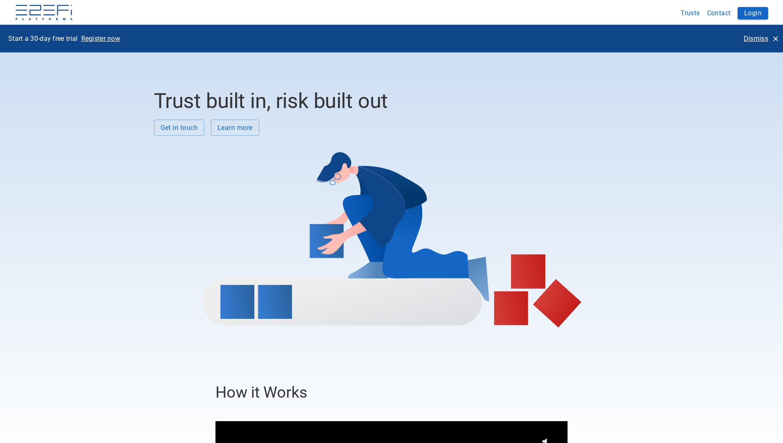
drag, startPoint x: 759, startPoint y: 13, endPoint x: 626, endPoint y: 22, distance: 133.2
click at [727, 13] on div "Trusts Contact Login" at bounding box center [722, 13] width 91 height 16
click at [751, 12] on button "Login" at bounding box center [752, 13] width 31 height 12
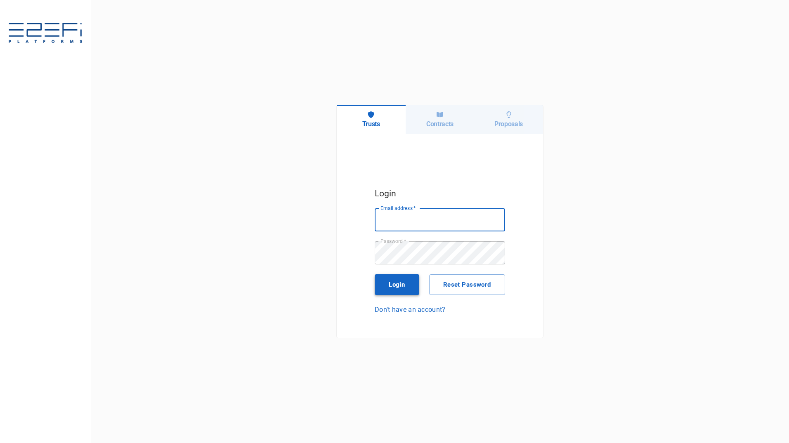
type input "[PERSON_NAME][EMAIL_ADDRESS][PERSON_NAME][DOMAIN_NAME]"
click at [393, 285] on button "Login" at bounding box center [397, 284] width 45 height 21
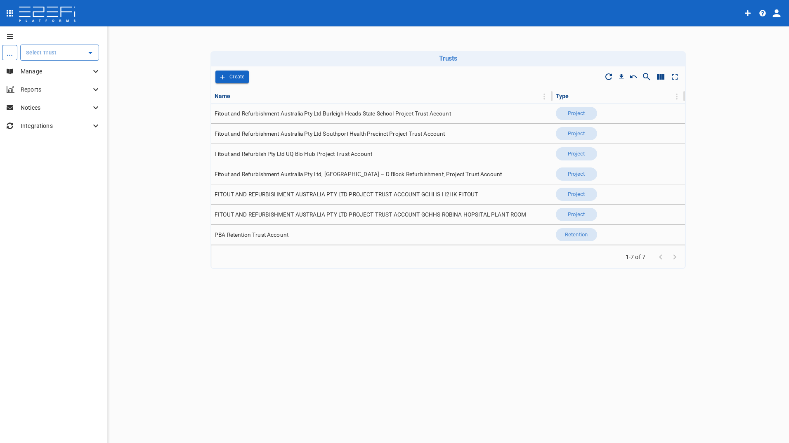
click at [57, 51] on input "text" at bounding box center [53, 52] width 59 height 9
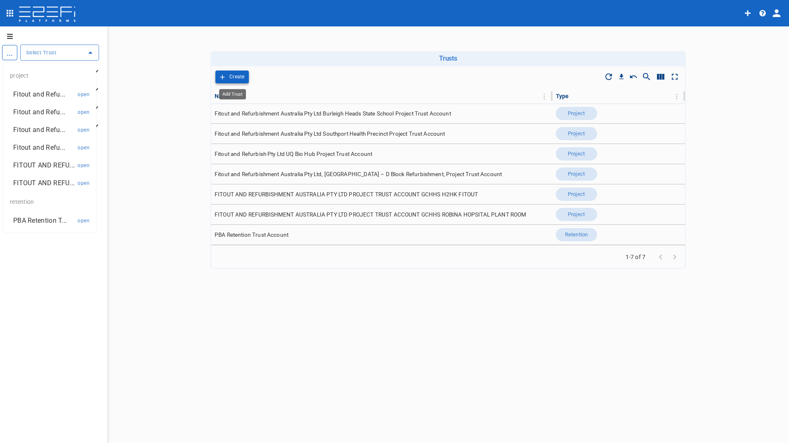
click at [231, 76] on p "Create" at bounding box center [236, 76] width 15 height 9
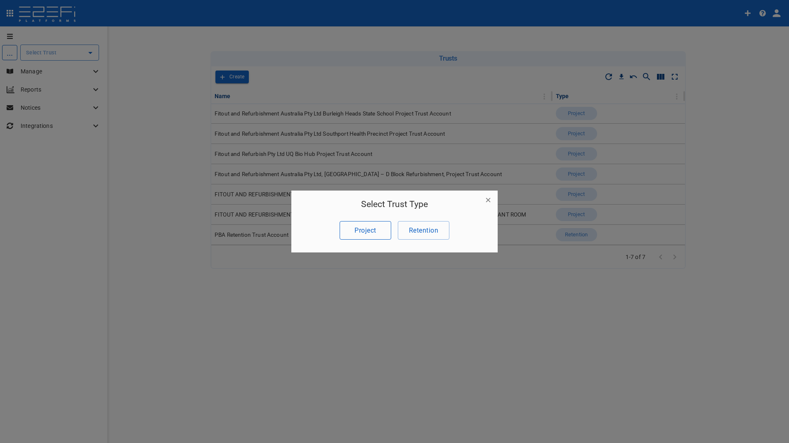
drag, startPoint x: 364, startPoint y: 229, endPoint x: 359, endPoint y: 227, distance: 4.4
click at [359, 227] on button "Project" at bounding box center [366, 230] width 52 height 19
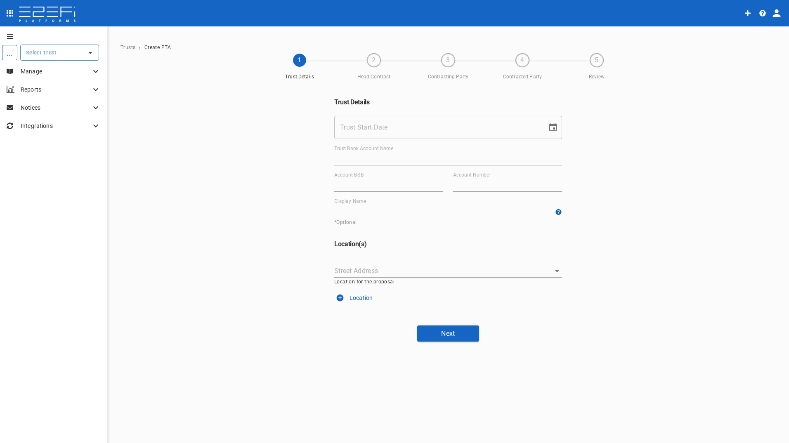
click at [378, 123] on input "Trust Start Date" at bounding box center [437, 127] width 207 height 23
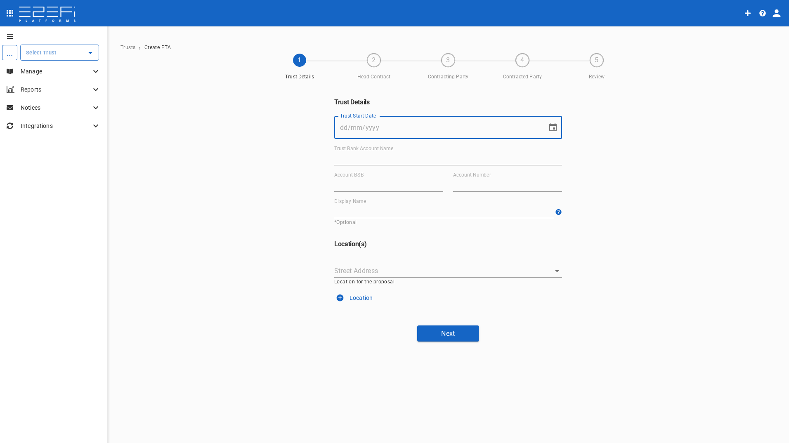
click at [407, 125] on input "Trust Start Date" at bounding box center [437, 127] width 207 height 23
type input "[DATE]"
click at [374, 155] on input "Trust Bank Account Name" at bounding box center [448, 158] width 228 height 13
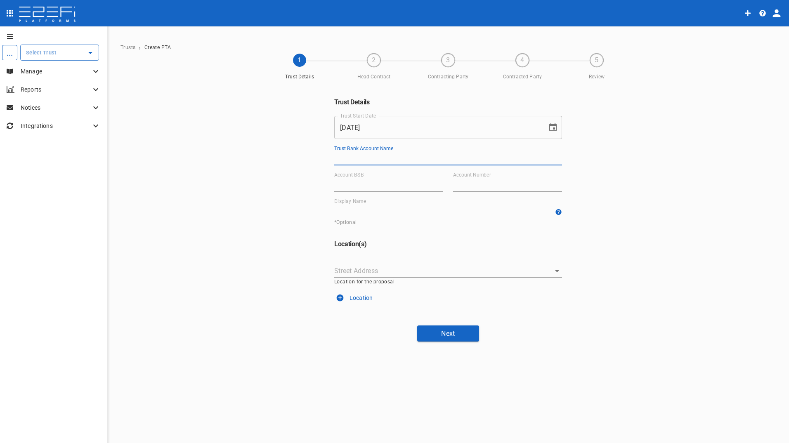
click at [381, 152] on div "Trust Bank Account Name" at bounding box center [448, 156] width 228 height 20
type input "PBA Avalon Trust Account"
click at [359, 184] on input "Account BSB" at bounding box center [388, 185] width 109 height 13
click at [387, 187] on input "Account BSB" at bounding box center [388, 185] width 109 height 13
paste input "084-004"
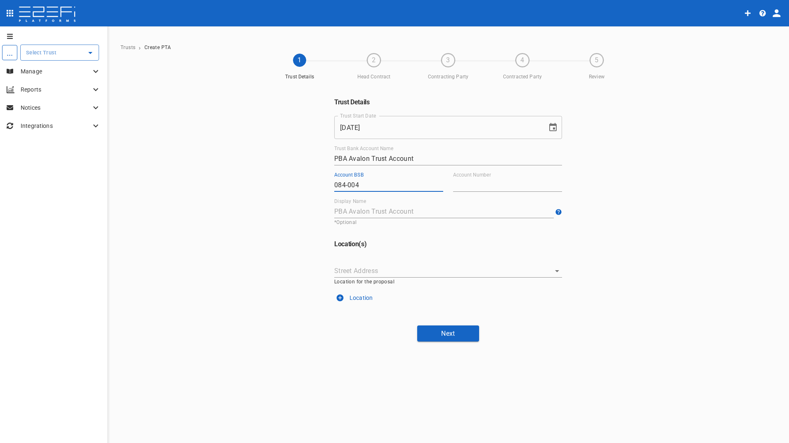
type input "084-004"
click at [506, 179] on input "Account Number" at bounding box center [507, 185] width 109 height 13
paste input "467368941"
type input "467368941"
click at [360, 267] on input "Street Address" at bounding box center [441, 271] width 215 height 13
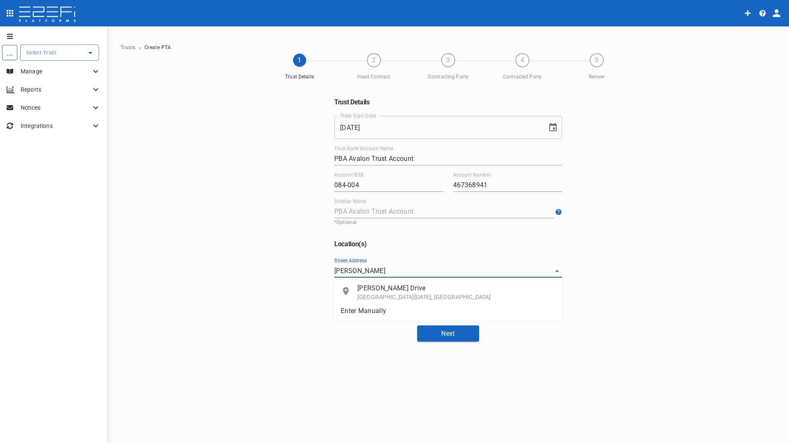
click at [411, 294] on p "[GEOGRAPHIC_DATA][DATE], [GEOGRAPHIC_DATA]" at bounding box center [456, 297] width 198 height 8
type input "[PERSON_NAME] Drive, [GEOGRAPHIC_DATA][DATE], [GEOGRAPHIC_DATA]"
click at [450, 327] on button "Next" at bounding box center [448, 334] width 62 height 16
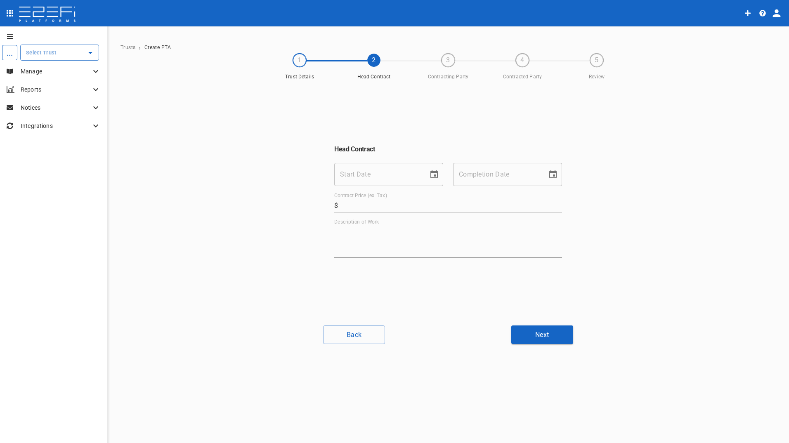
click at [362, 172] on input "Start Date" at bounding box center [378, 174] width 88 height 23
type input "[DATE]"
click at [491, 178] on input "Completion Date" at bounding box center [497, 174] width 88 height 23
type input "[DATE]"
click at [368, 203] on input "Contract Price (ex. Tax)" at bounding box center [451, 205] width 221 height 13
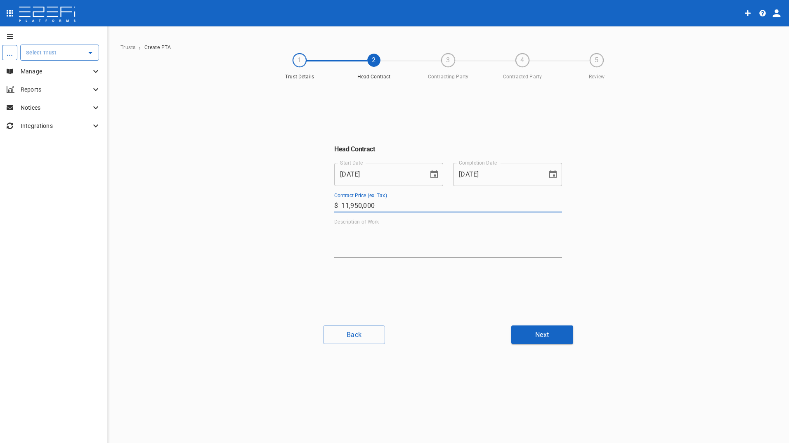
type input "11,950,000"
click at [412, 237] on textarea "Description of Work" at bounding box center [448, 241] width 228 height 28
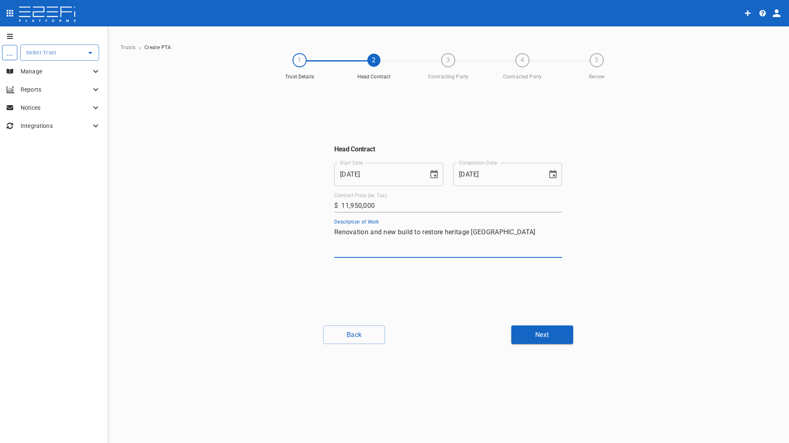
type textarea "Renovation and new build to restore heritage [GEOGRAPHIC_DATA]"
click at [554, 345] on div "... ​ Manage Reports Notices Integrations Trusts › Create PTA 1 Trust Details 2…" at bounding box center [394, 235] width 789 height 418
click at [551, 338] on button "Next" at bounding box center [542, 335] width 62 height 19
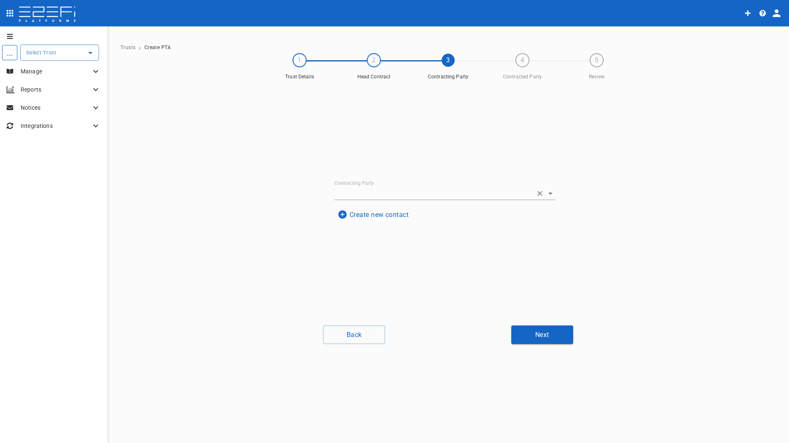
click at [353, 196] on input "Contracting Party" at bounding box center [433, 193] width 198 height 13
click at [335, 192] on input "[GEOGRAPHIC_DATA]" at bounding box center [433, 193] width 198 height 13
type input "The [GEOGRAPHIC_DATA]"
click at [375, 235] on span "The [GEOGRAPHIC_DATA]" at bounding box center [378, 232] width 69 height 7
click at [552, 337] on button "Next" at bounding box center [542, 335] width 62 height 19
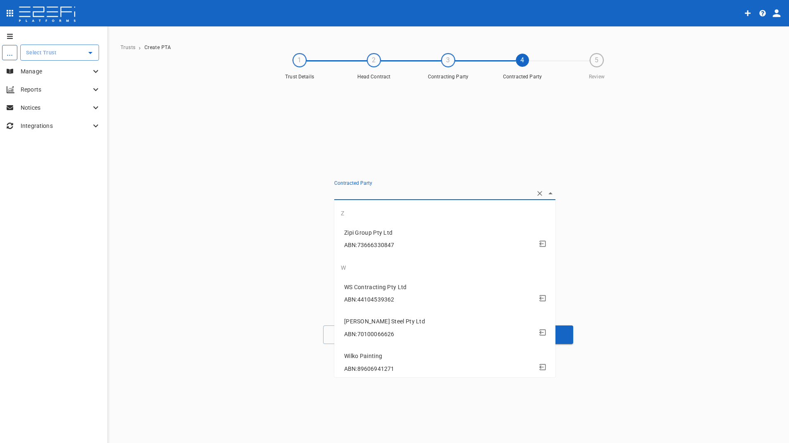
click at [346, 192] on input "Contracted Party" at bounding box center [433, 193] width 198 height 13
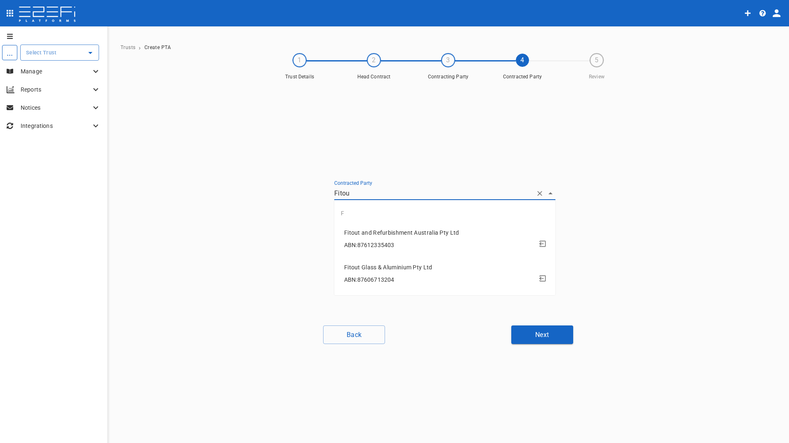
type input "Fitout"
drag, startPoint x: 359, startPoint y: 234, endPoint x: 457, endPoint y: 271, distance: 105.2
click at [363, 234] on span "Fitout and Refurbishment Australia Pty Ltd" at bounding box center [401, 232] width 115 height 7
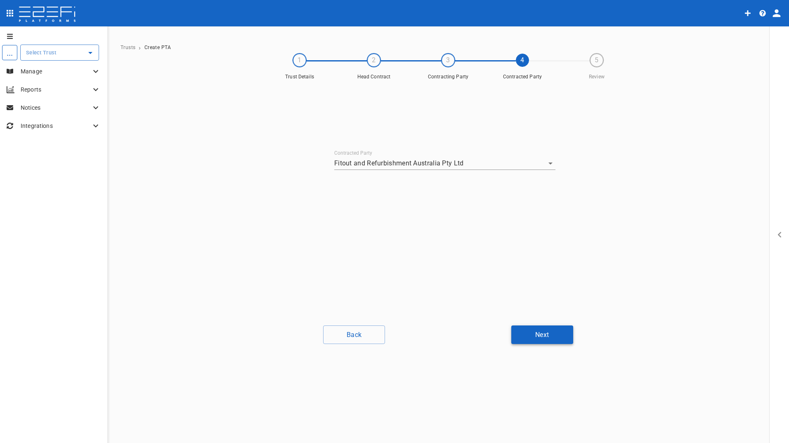
click at [554, 339] on button "Next" at bounding box center [542, 335] width 62 height 19
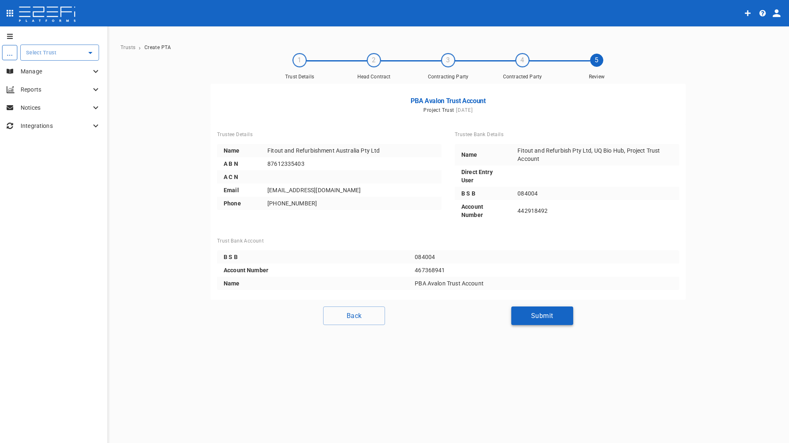
click at [535, 312] on button "Submit" at bounding box center [542, 316] width 62 height 19
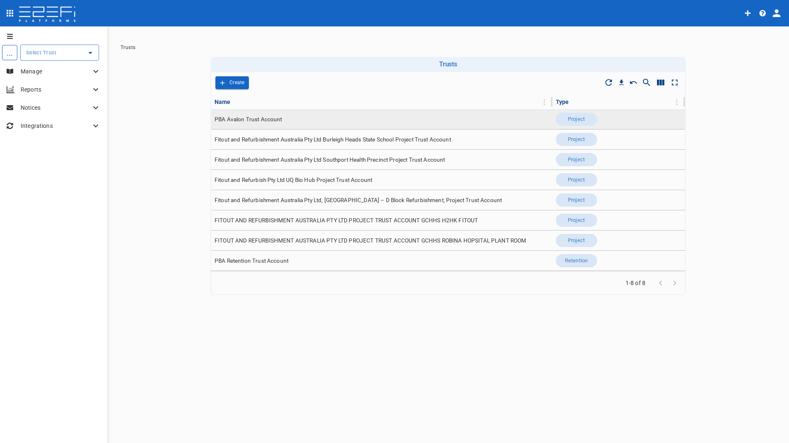
click at [251, 120] on span "PBA Avalon Trust Account" at bounding box center [249, 120] width 68 height 8
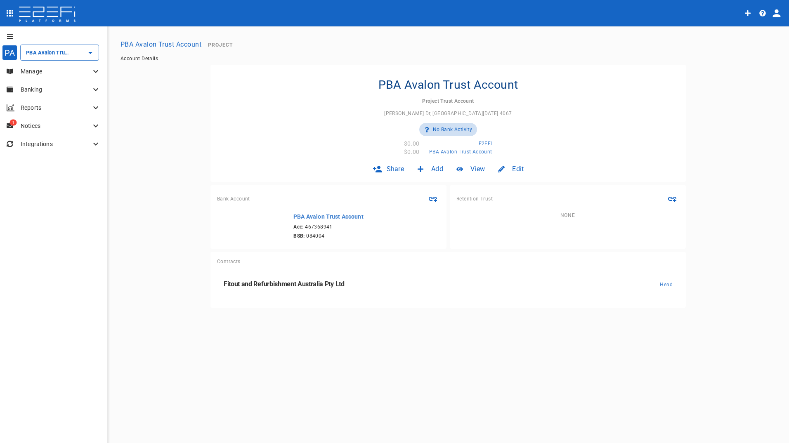
click at [44, 71] on p "Manage" at bounding box center [56, 71] width 70 height 8
click at [45, 106] on div "Contracts" at bounding box center [58, 106] width 83 height 10
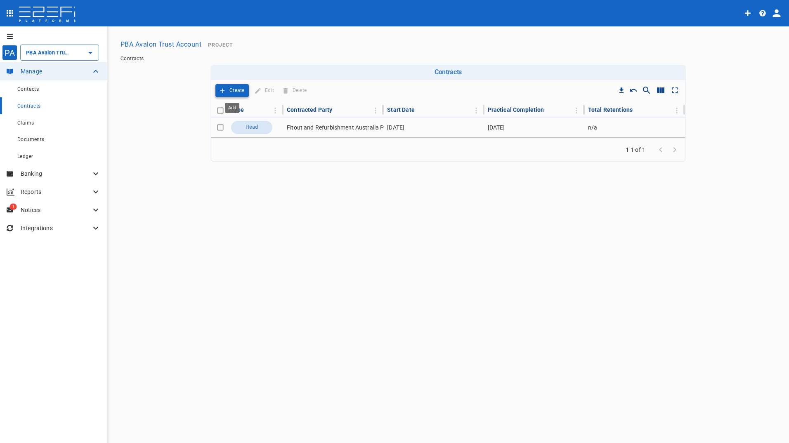
click at [224, 89] on icon "Add" at bounding box center [222, 90] width 7 height 7
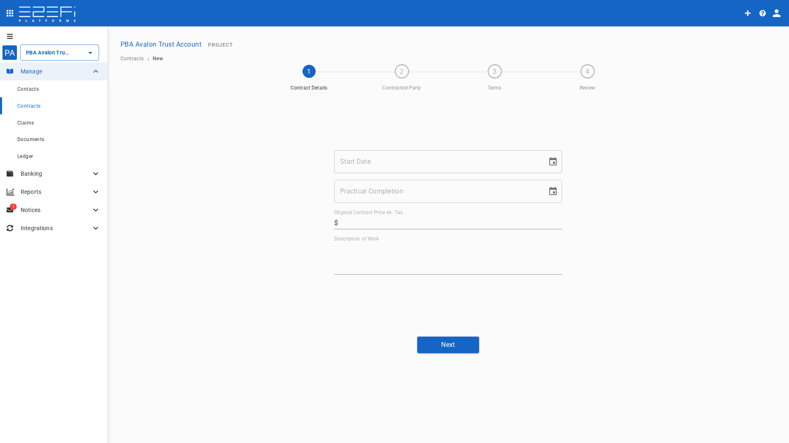
click at [363, 157] on input "Start Date" at bounding box center [437, 161] width 207 height 23
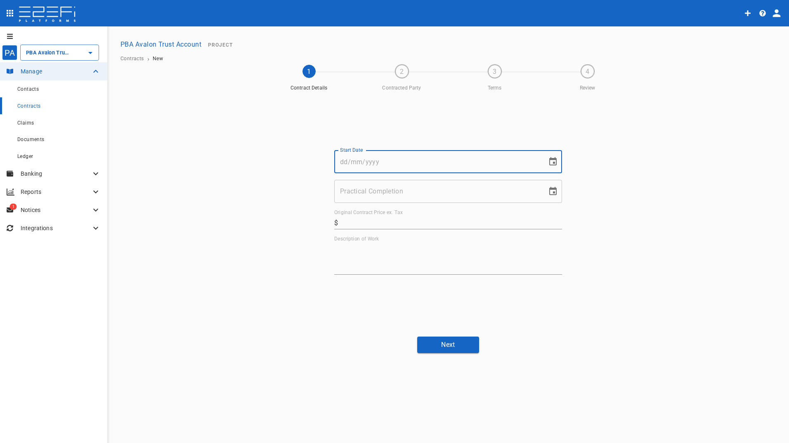
click at [399, 160] on input "Start Date" at bounding box center [437, 161] width 207 height 23
click at [373, 159] on input "Start Date" at bounding box center [437, 161] width 207 height 23
type input "[DATE]"
click at [383, 192] on input "Practical Completion" at bounding box center [437, 191] width 207 height 23
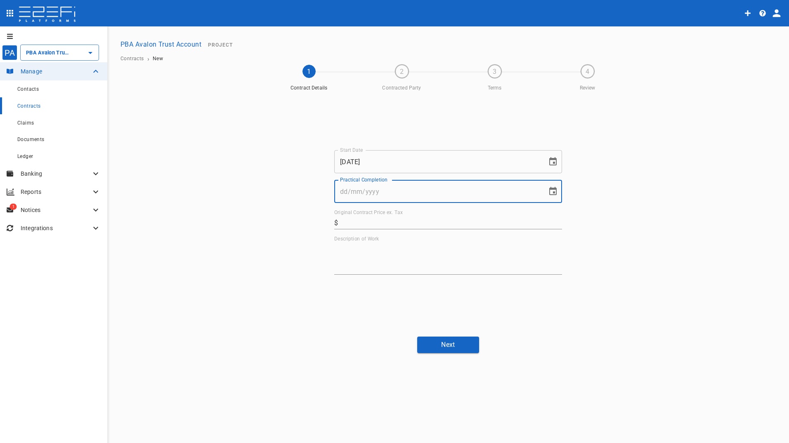
click at [352, 194] on input "Practical Completion" at bounding box center [437, 191] width 207 height 23
type input "[DATE]"
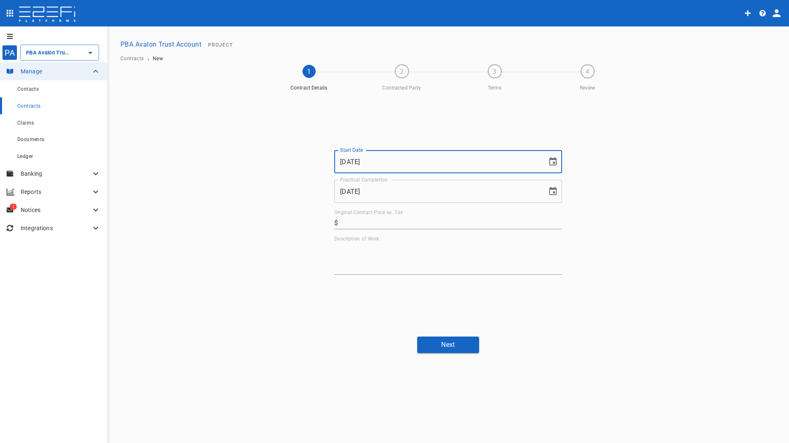
click at [358, 159] on input "[DATE]" at bounding box center [437, 161] width 207 height 23
click at [347, 160] on input "[DATE]" at bounding box center [437, 161] width 207 height 23
type input "[DATE]"
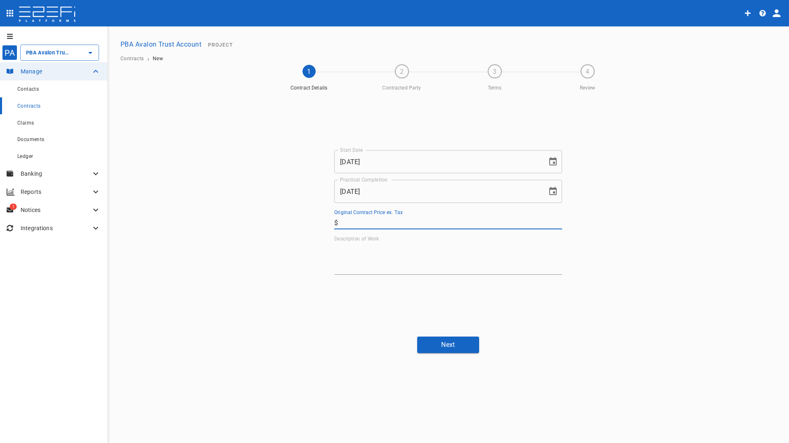
drag, startPoint x: 360, startPoint y: 220, endPoint x: 269, endPoint y: 231, distance: 91.1
click at [360, 220] on input "Original Contract Price ex. Tax" at bounding box center [451, 222] width 221 height 13
type input "158,838"
drag, startPoint x: 385, startPoint y: 258, endPoint x: 380, endPoint y: 255, distance: 4.8
click at [385, 258] on textarea "Description of Work" at bounding box center [448, 258] width 228 height 28
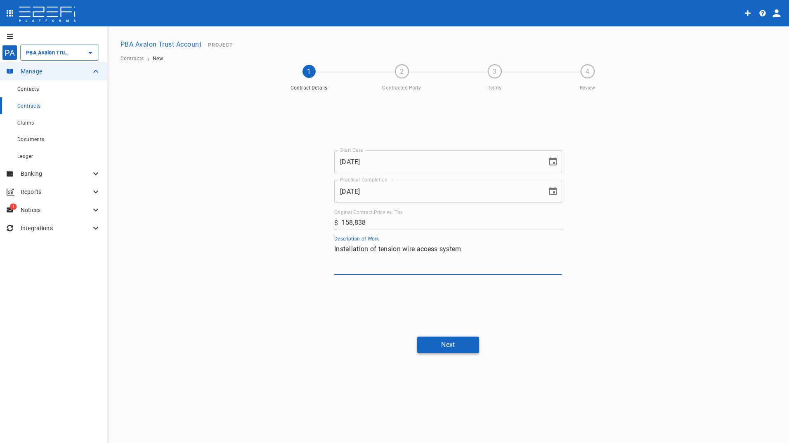
type textarea "Installation of tension wire access system"
click at [448, 346] on button "Next" at bounding box center [448, 345] width 62 height 16
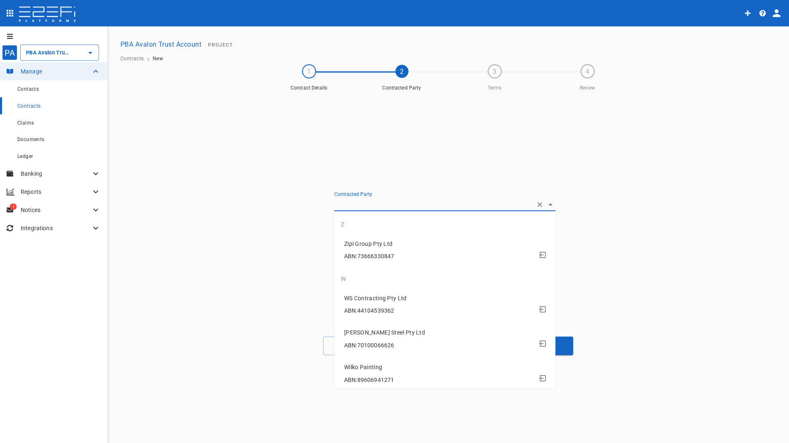
click at [357, 206] on input "Contracted Party" at bounding box center [433, 204] width 198 height 13
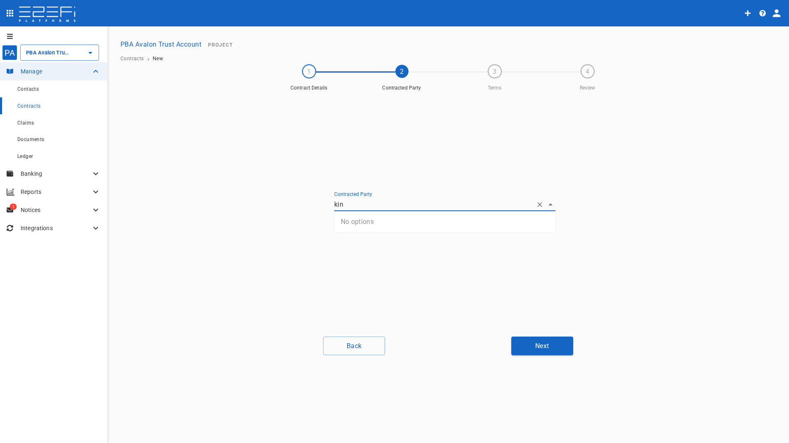
type input "kin"
drag, startPoint x: 368, startPoint y: 265, endPoint x: 373, endPoint y: 237, distance: 28.5
click at [369, 262] on div "Contracted Party Create new contact" at bounding box center [448, 212] width 248 height 235
click at [373, 223] on button "Create new contact" at bounding box center [373, 226] width 78 height 16
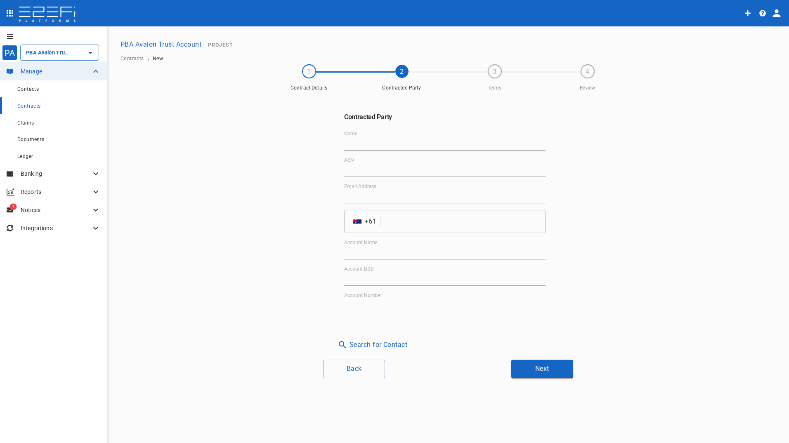
drag, startPoint x: 376, startPoint y: 135, endPoint x: 376, endPoint y: 140, distance: 5.4
click at [376, 136] on div "Name" at bounding box center [444, 141] width 201 height 20
click at [374, 141] on input "Name" at bounding box center [444, 143] width 201 height 13
type input "Kinteck Pty Ltd"
click at [361, 164] on input "ABN" at bounding box center [444, 170] width 201 height 13
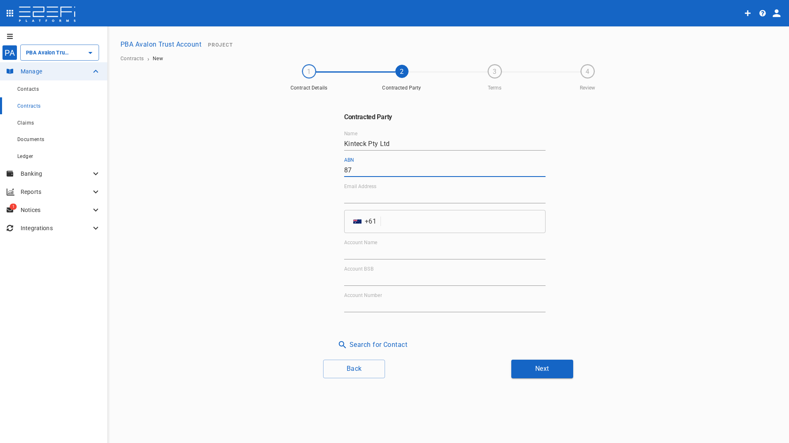
type input "8"
type input "43 673 304 311"
click at [366, 197] on input "Email Address" at bounding box center [444, 196] width 201 height 13
click at [406, 197] on input "Email Address" at bounding box center [444, 196] width 201 height 13
type input "[EMAIL_ADDRESS][DOMAIN_NAME]"
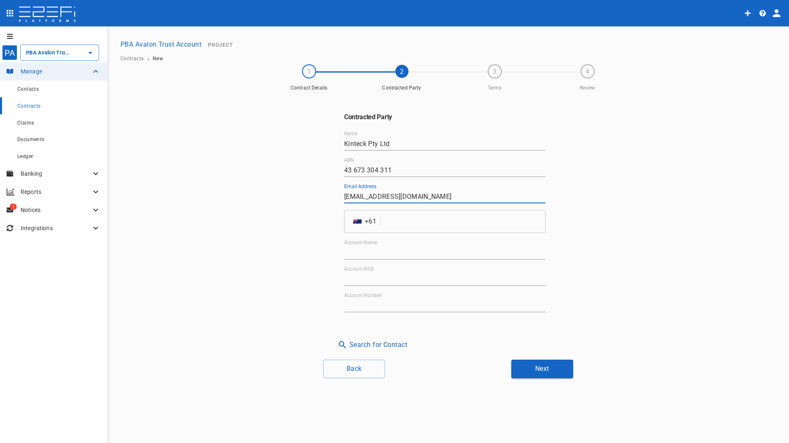
click at [423, 223] on input "tel" at bounding box center [464, 221] width 161 height 23
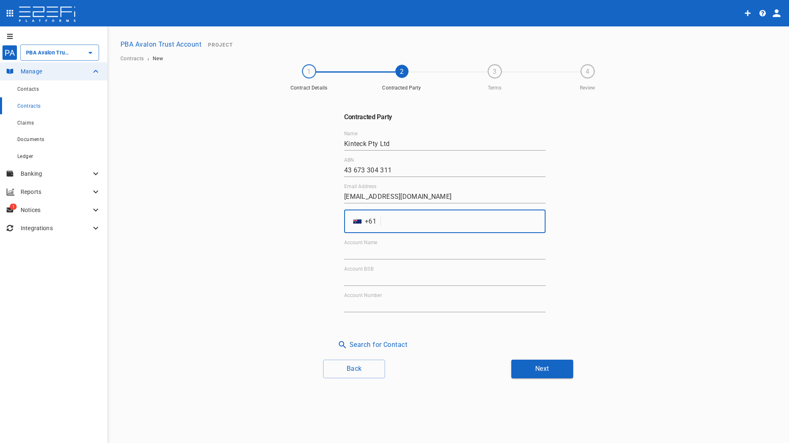
click at [387, 221] on input "tel" at bounding box center [464, 221] width 161 height 23
type input "1300"
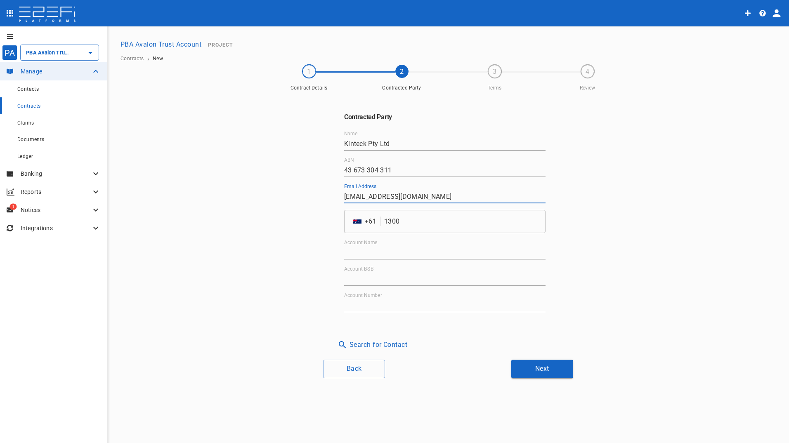
drag, startPoint x: 365, startPoint y: 195, endPoint x: 246, endPoint y: 178, distance: 119.7
click at [304, 199] on div "Contracted Party Name Kinteck Pty Ltd ABN 43 673 304 311 Email Address [EMAIL_A…" at bounding box center [448, 224] width 495 height 258
type input "[EMAIL_ADDRESS][DOMAIN_NAME]"
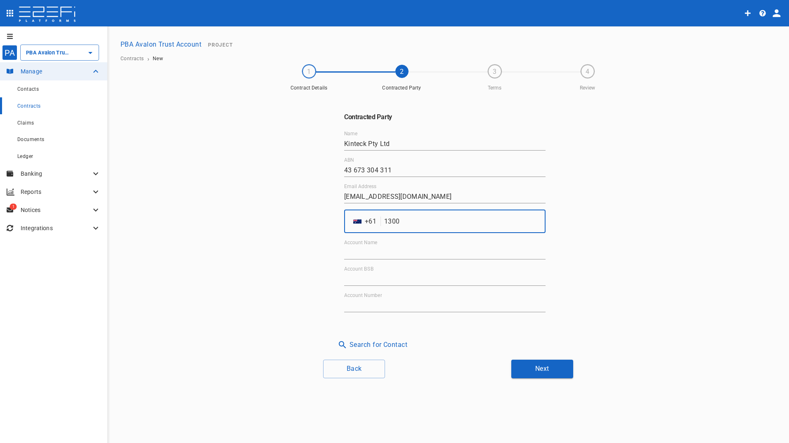
click at [436, 222] on input "1300" at bounding box center [464, 221] width 161 height 23
type input "1300585744"
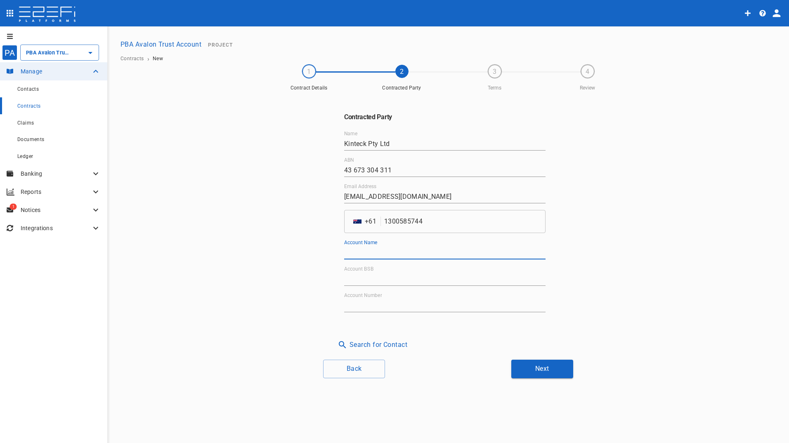
click at [432, 255] on input "Account Name" at bounding box center [444, 252] width 201 height 13
click at [385, 249] on input "Account Name" at bounding box center [444, 252] width 201 height 13
type input "Kinteck Pty Ltd"
click at [382, 275] on input "Account BSB" at bounding box center [444, 279] width 201 height 13
type input "014-215"
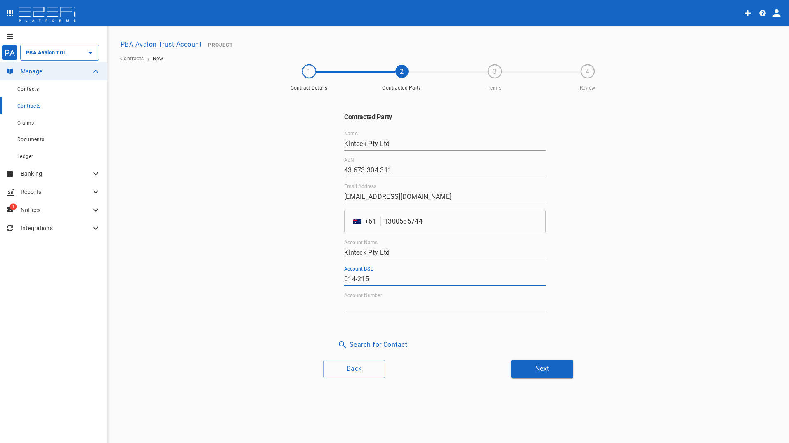
click at [388, 298] on div "Account Number" at bounding box center [444, 303] width 201 height 20
click at [385, 300] on input "Account Number" at bounding box center [444, 305] width 201 height 13
type input "654255838"
click at [539, 369] on button "Next" at bounding box center [542, 369] width 62 height 19
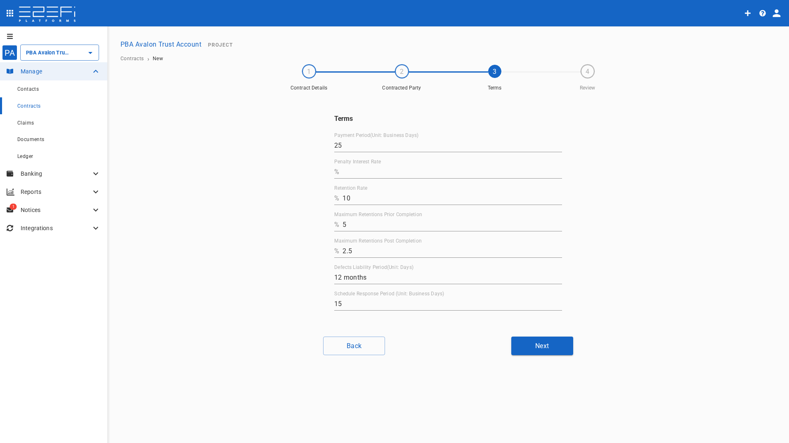
click at [342, 168] on div "%" at bounding box center [448, 171] width 228 height 13
type input "0"
click at [539, 342] on button "Next" at bounding box center [542, 346] width 62 height 19
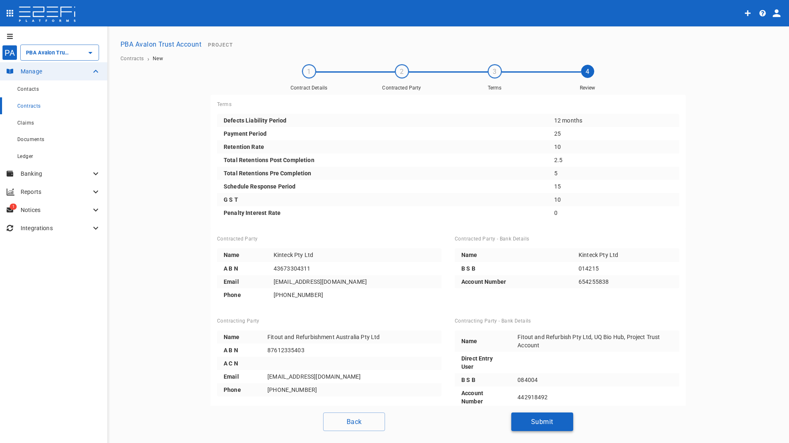
click at [538, 416] on button "Submit" at bounding box center [542, 422] width 62 height 19
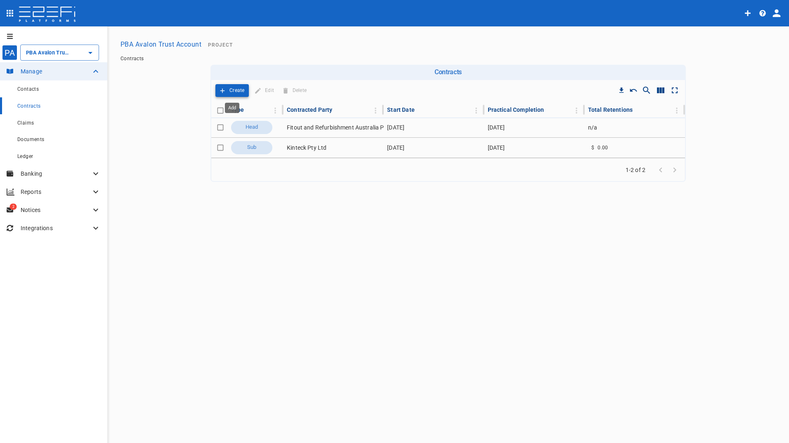
click at [228, 88] on button "Create" at bounding box center [231, 90] width 33 height 13
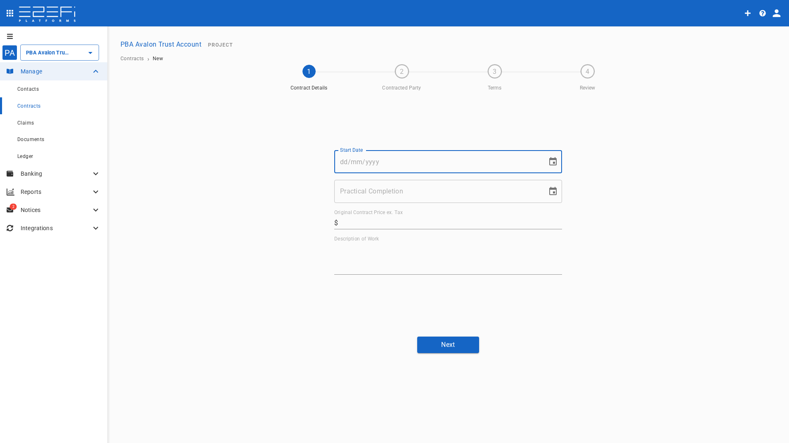
click at [369, 164] on input "Start Date" at bounding box center [437, 161] width 207 height 23
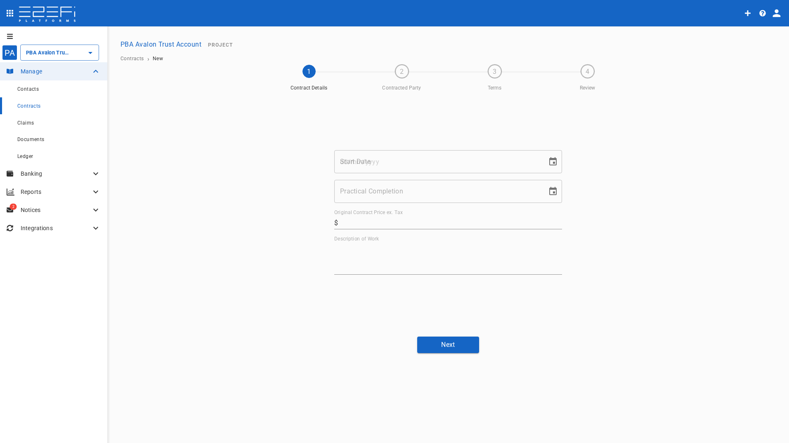
drag, startPoint x: 269, startPoint y: 381, endPoint x: 317, endPoint y: 357, distance: 54.1
click at [269, 379] on div "PA PBA Avalon Trust Account ​ Manage Contacts Contracts Claims Documents Ledger…" at bounding box center [394, 235] width 789 height 418
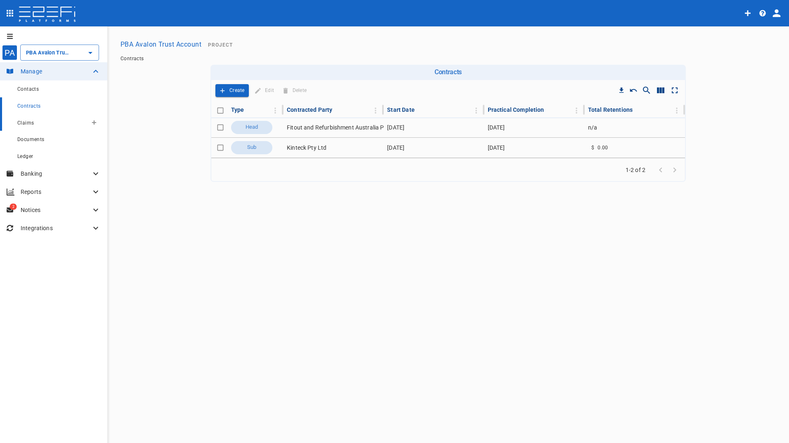
click at [29, 122] on span "Claims" at bounding box center [25, 123] width 17 height 6
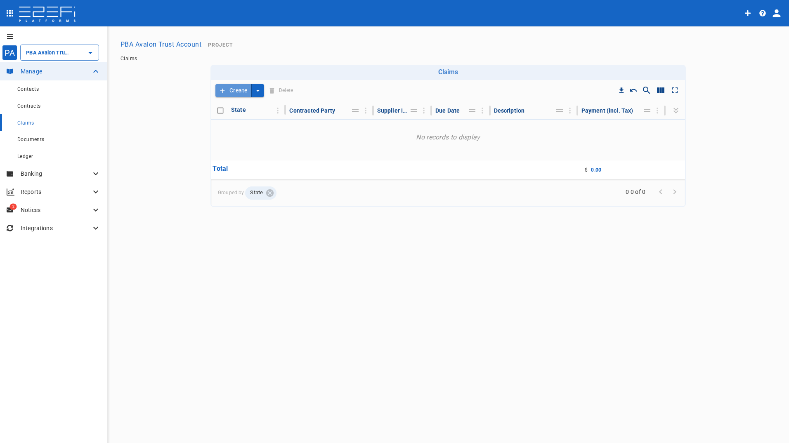
click at [239, 89] on button "Create" at bounding box center [233, 90] width 36 height 13
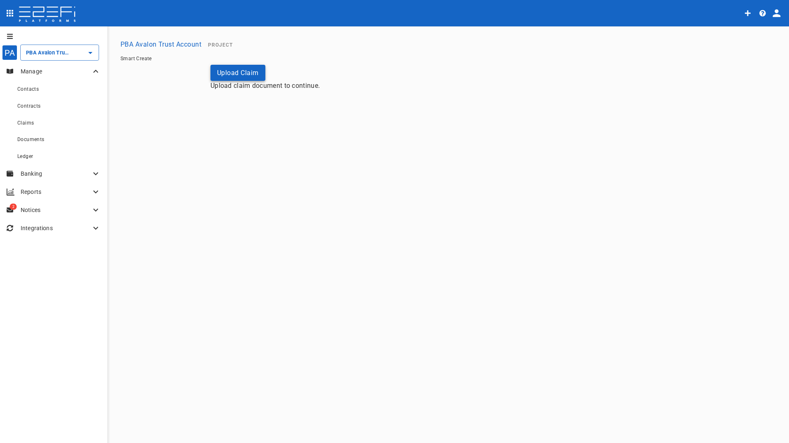
click at [245, 70] on button "Upload Claim" at bounding box center [237, 73] width 55 height 16
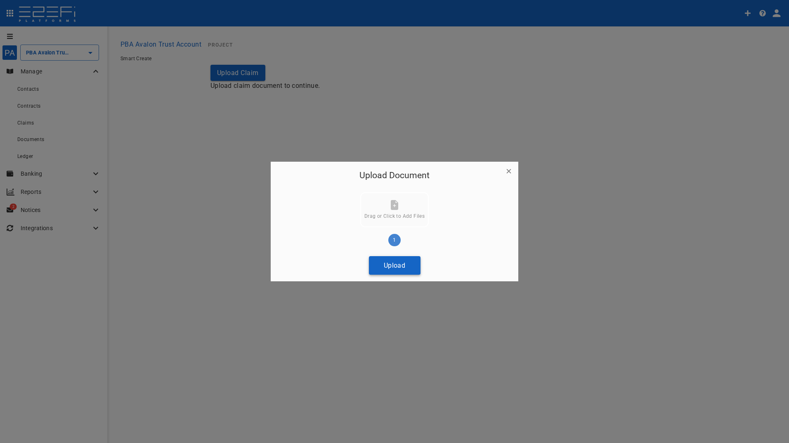
click at [384, 264] on button "Upload" at bounding box center [395, 265] width 52 height 19
